Goal: Information Seeking & Learning: Learn about a topic

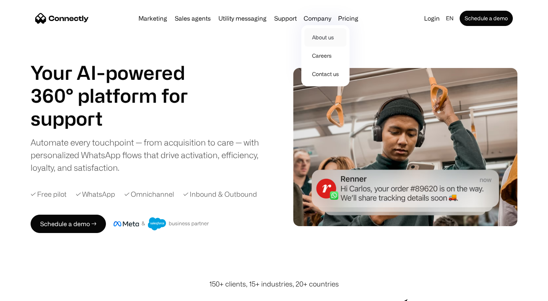
click at [324, 38] on link "About us" at bounding box center [325, 37] width 42 height 18
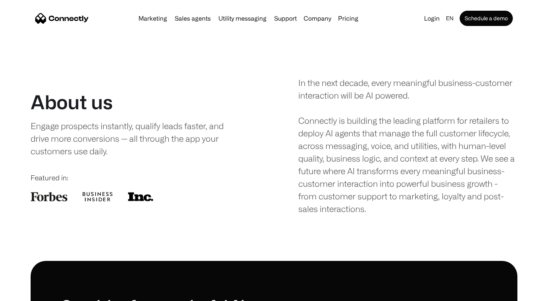
click at [191, 23] on div "Marketing Sales agents Utility messaging Support Company About us Careers Conta…" at bounding box center [248, 18] width 226 height 11
click at [183, 20] on link "Sales agents" at bounding box center [193, 18] width 42 height 6
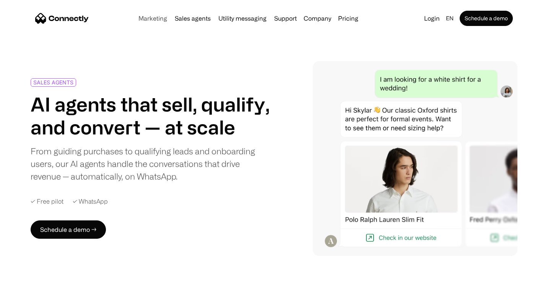
click at [160, 20] on link "Marketing" at bounding box center [152, 18] width 35 height 6
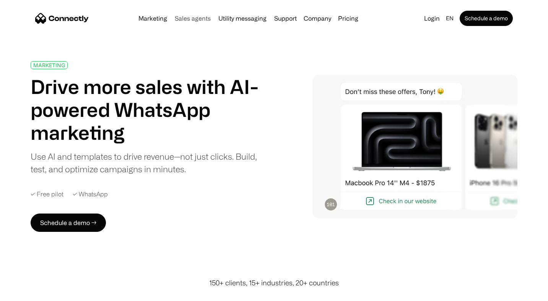
click at [198, 16] on link "Sales agents" at bounding box center [193, 18] width 42 height 6
